Goal: Transaction & Acquisition: Obtain resource

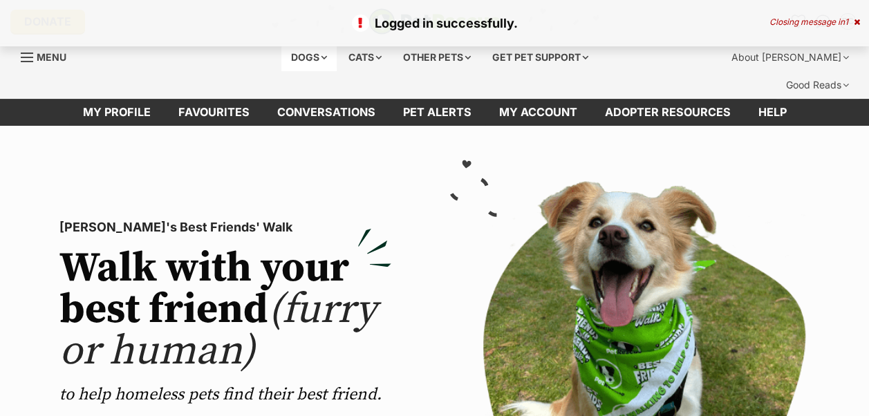
click at [311, 53] on div "Dogs" at bounding box center [308, 58] width 55 height 28
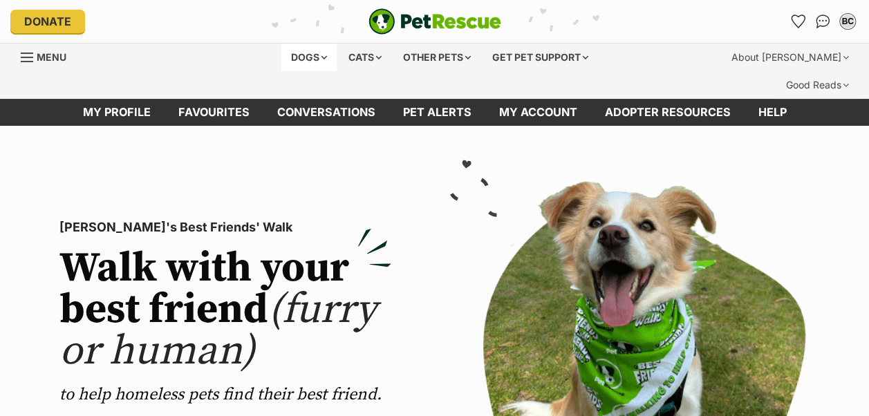
click at [303, 57] on div "Dogs" at bounding box center [308, 58] width 55 height 28
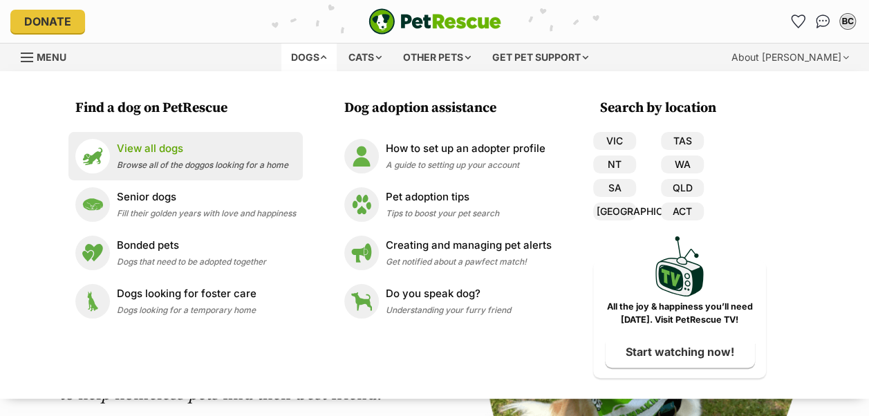
click at [174, 145] on p "View all dogs" at bounding box center [202, 149] width 171 height 16
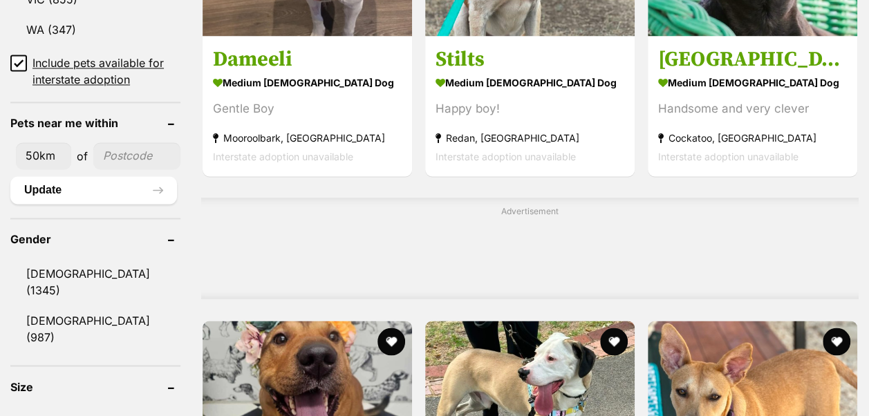
scroll to position [1050, 0]
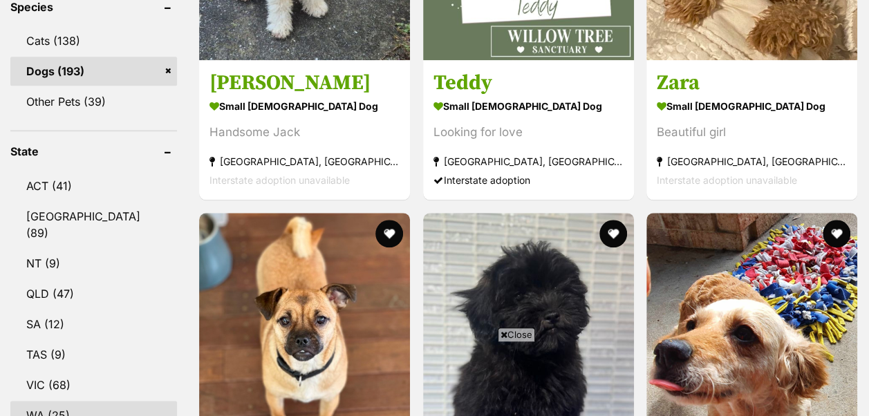
scroll to position [691, 0]
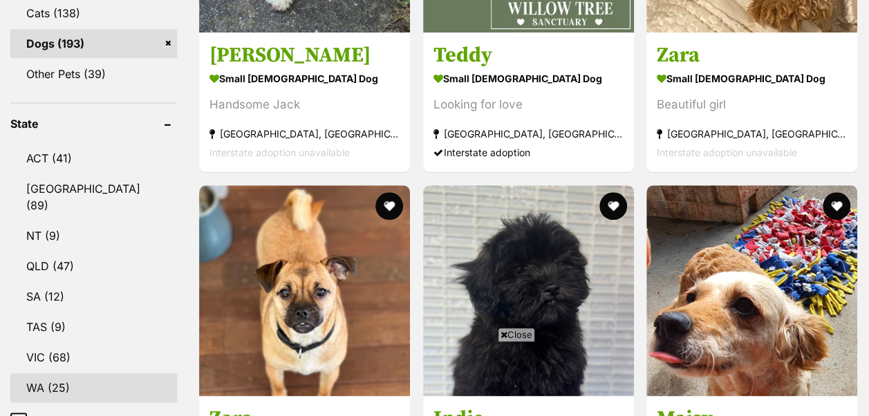
click at [66, 373] on link "WA (25)" at bounding box center [93, 387] width 167 height 29
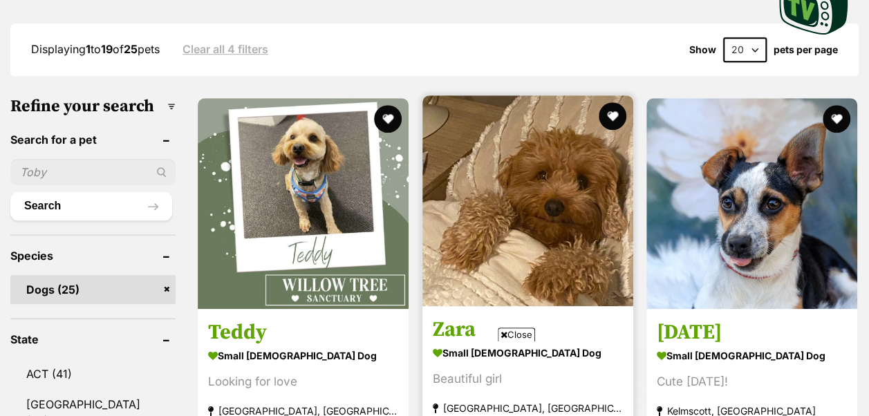
click at [550, 145] on img at bounding box center [527, 200] width 211 height 211
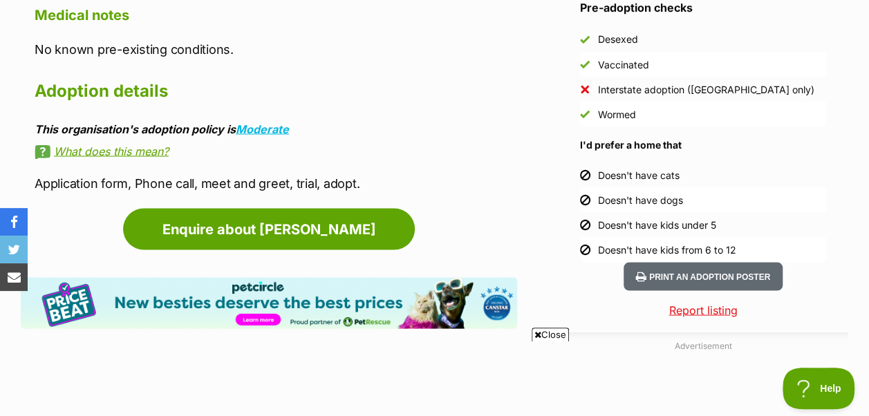
scroll to position [1245, 0]
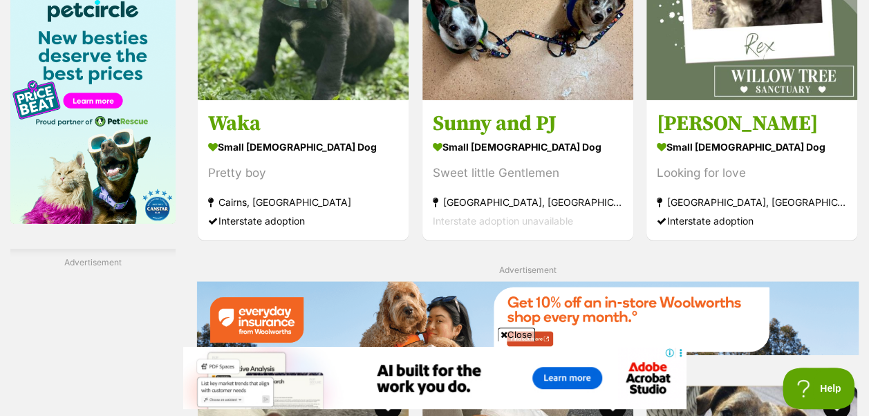
scroll to position [2489, 0]
